Goal: Transaction & Acquisition: Book appointment/travel/reservation

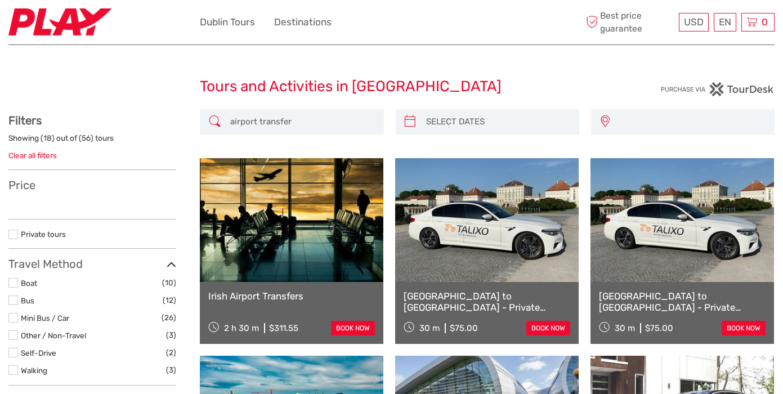
select select
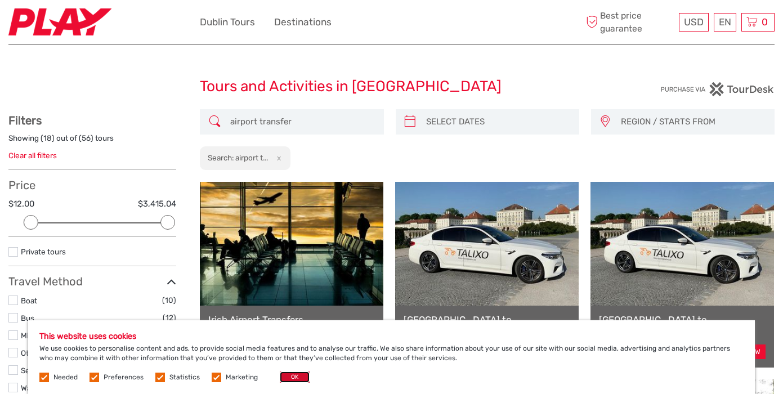
click at [292, 376] on button "OK" at bounding box center [295, 376] width 30 height 11
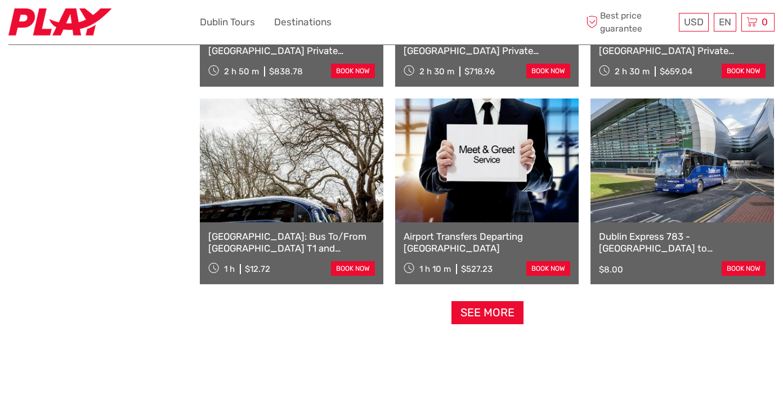
scroll to position [1073, 0]
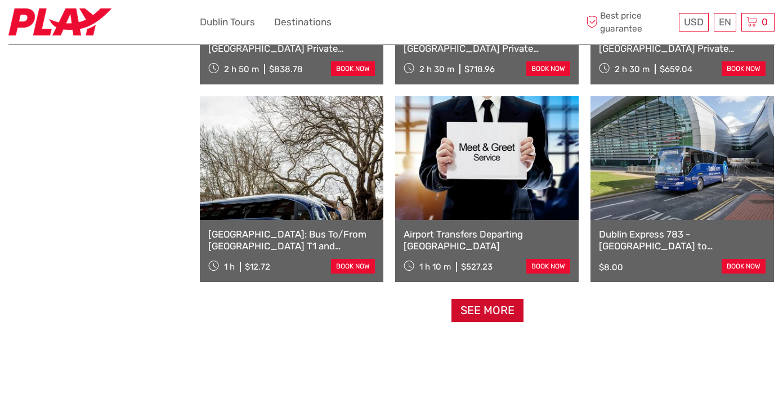
click at [474, 309] on link "See more" at bounding box center [487, 310] width 72 height 23
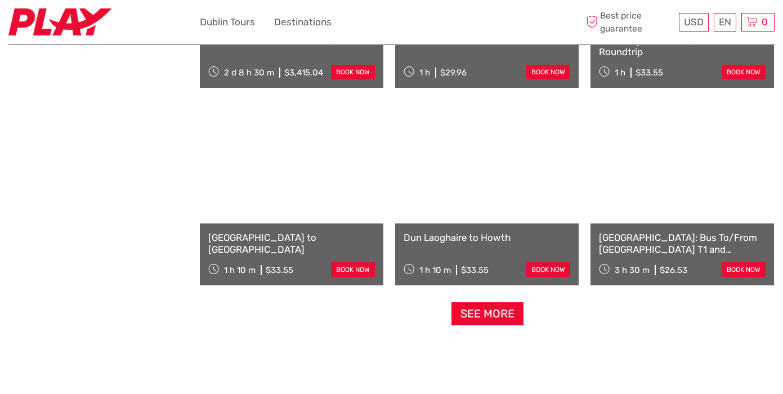
scroll to position [2255, 0]
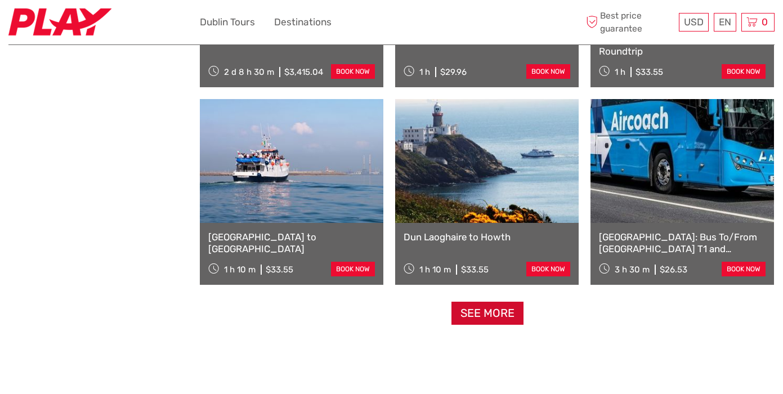
click at [496, 311] on link "See more" at bounding box center [487, 313] width 72 height 23
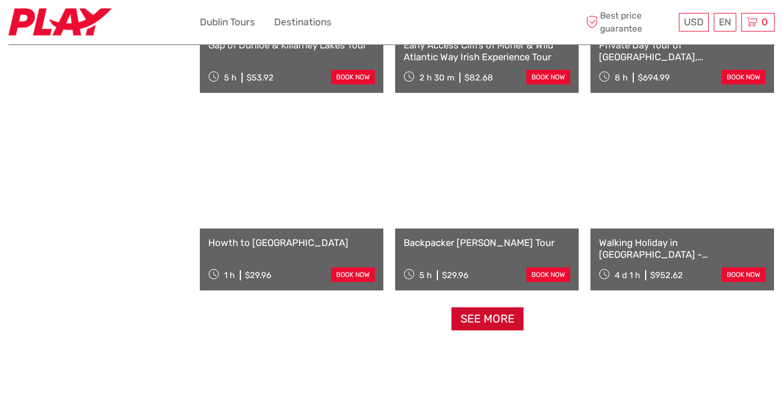
scroll to position [3437, 0]
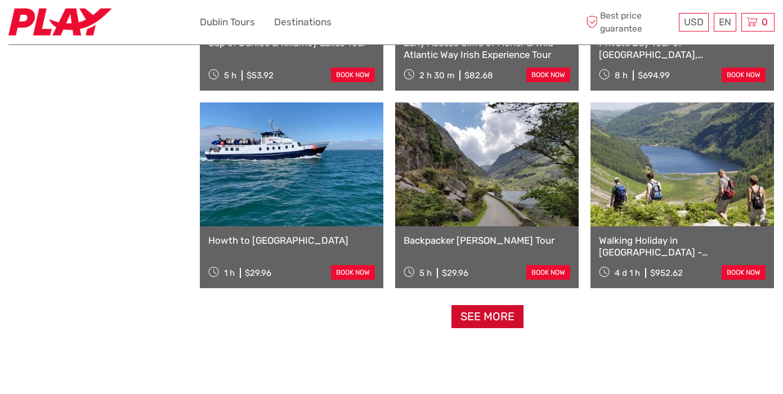
click at [474, 321] on link "See more" at bounding box center [487, 316] width 72 height 23
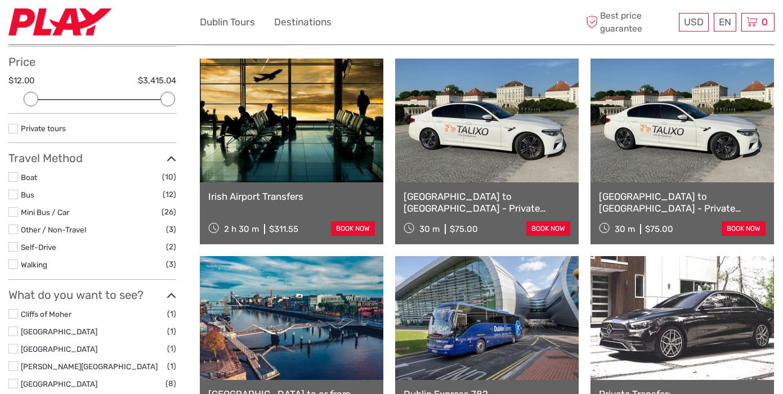
scroll to position [124, 0]
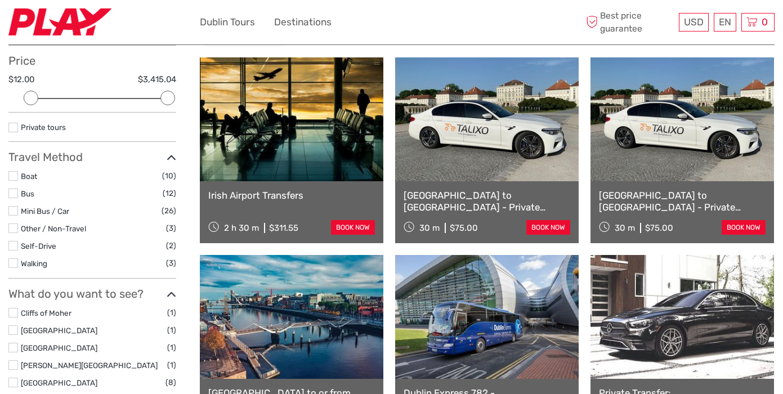
click at [669, 133] on link at bounding box center [681, 119] width 183 height 124
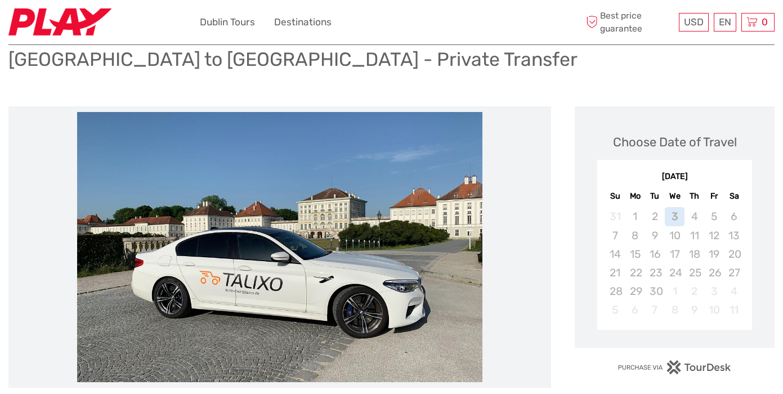
scroll to position [91, 0]
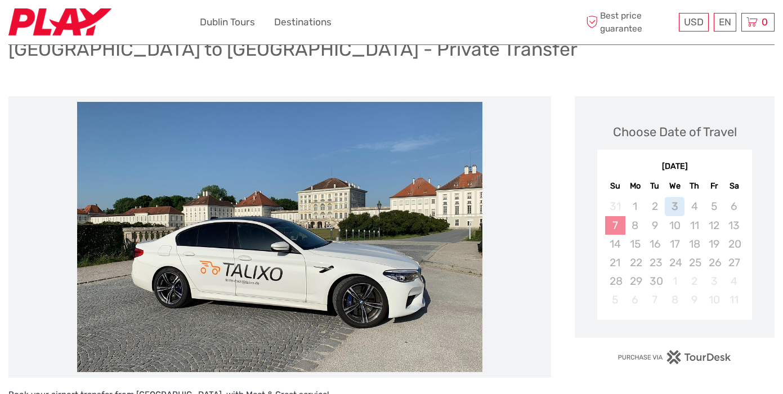
click at [616, 221] on div "7" at bounding box center [615, 225] width 20 height 19
click at [613, 220] on div "7" at bounding box center [615, 225] width 20 height 19
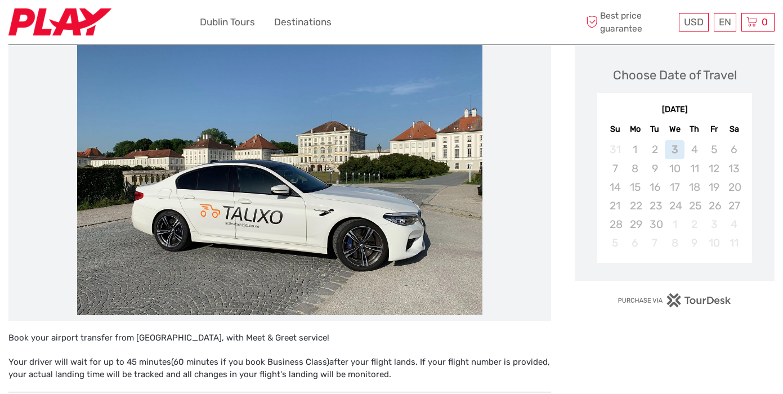
scroll to position [148, 0]
click at [616, 168] on div "7" at bounding box center [615, 168] width 20 height 19
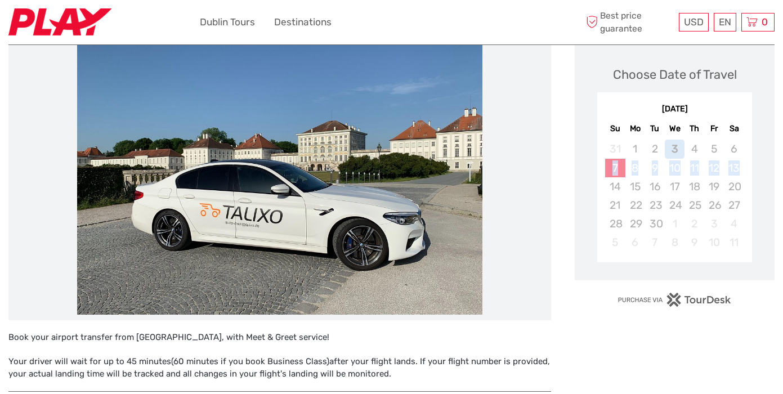
click at [616, 168] on div "7" at bounding box center [615, 168] width 20 height 19
click at [627, 340] on div "Choose Date of Travel September 2025 Su Mo Tu We Th Fr Sa 31 1 2 3 4 5 6 7 8 9 …" at bounding box center [675, 377] width 200 height 676
click at [612, 172] on div "7" at bounding box center [615, 168] width 20 height 19
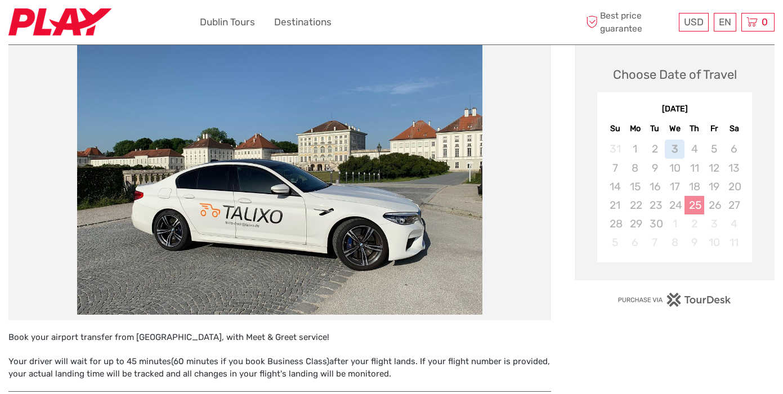
click at [698, 204] on div "25" at bounding box center [694, 205] width 20 height 19
click at [611, 166] on div "7" at bounding box center [615, 168] width 20 height 19
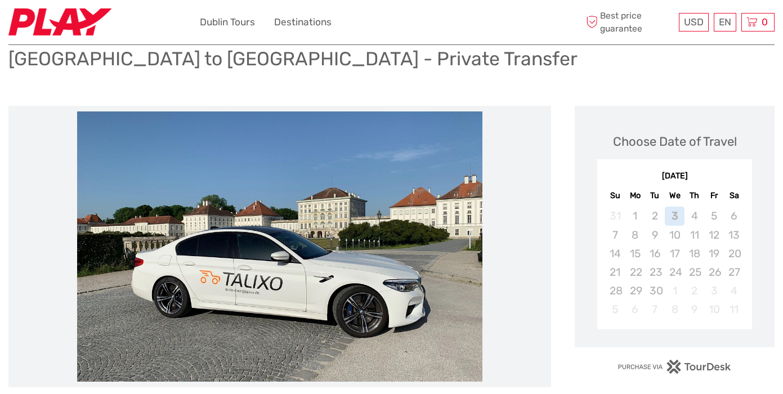
scroll to position [0, 0]
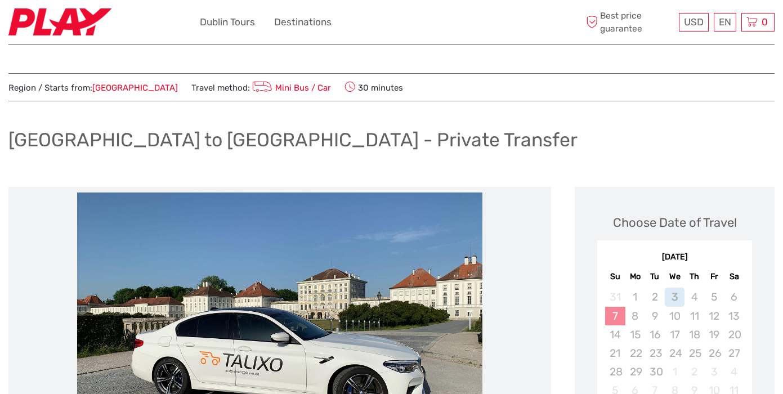
click at [614, 315] on div "7" at bounding box center [615, 316] width 20 height 19
